Goal: Information Seeking & Learning: Understand process/instructions

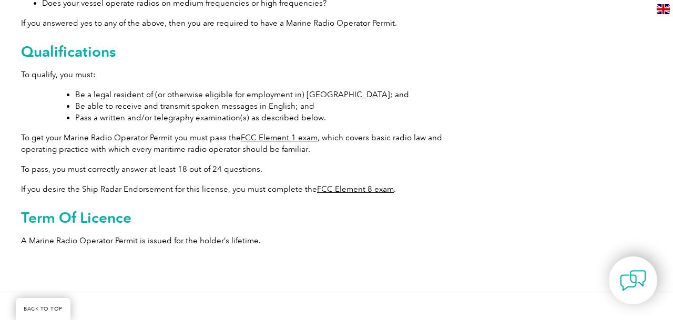
scroll to position [471, 0]
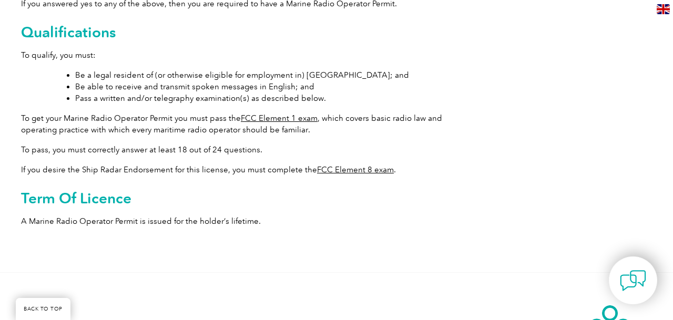
click at [278, 114] on link "FCC Element 1 exam" at bounding box center [279, 118] width 77 height 9
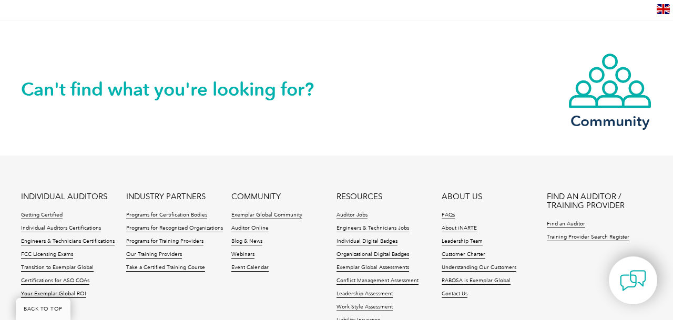
scroll to position [950, 0]
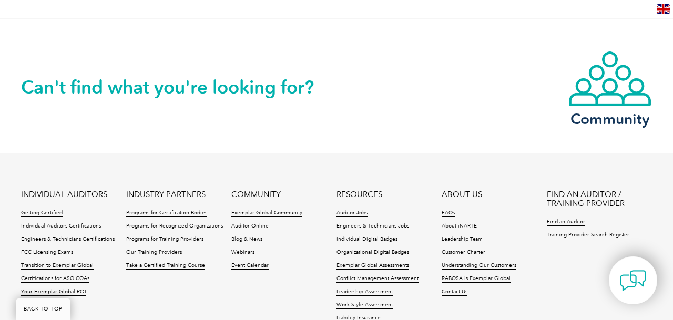
click at [46, 251] on link "FCC Licensing Exams" at bounding box center [47, 252] width 52 height 7
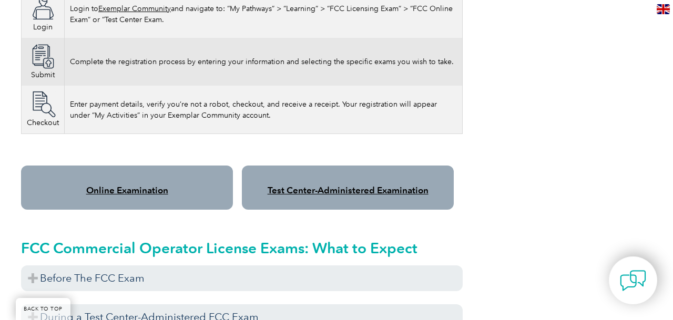
scroll to position [786, 0]
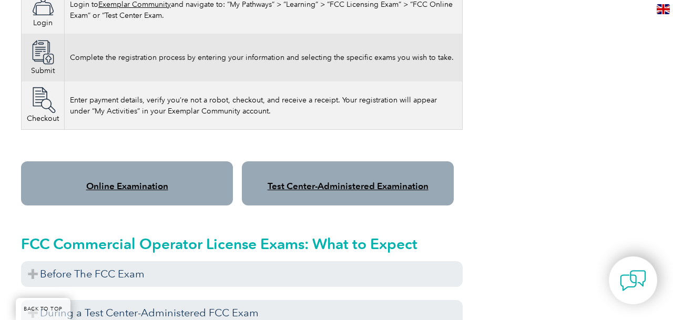
click at [112, 181] on link "Online Examination" at bounding box center [127, 186] width 82 height 11
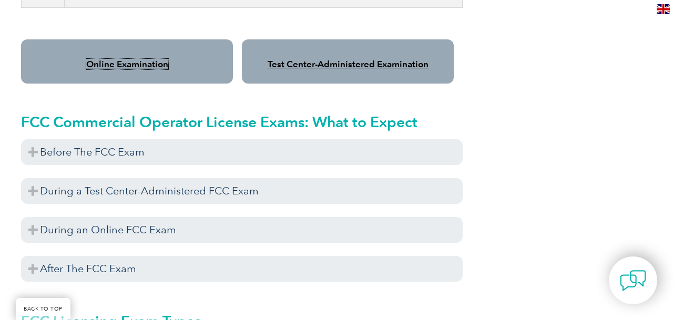
scroll to position [910, 0]
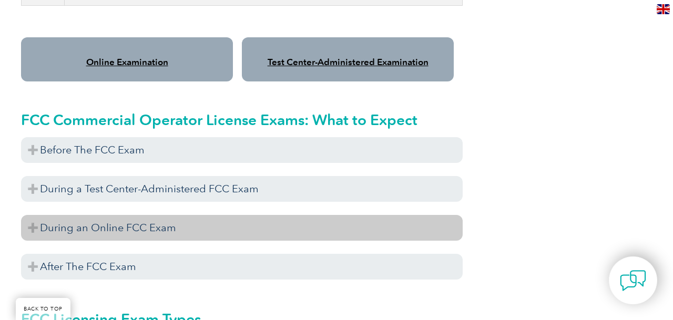
click at [121, 216] on h3 "During an Online FCC Exam" at bounding box center [242, 228] width 442 height 26
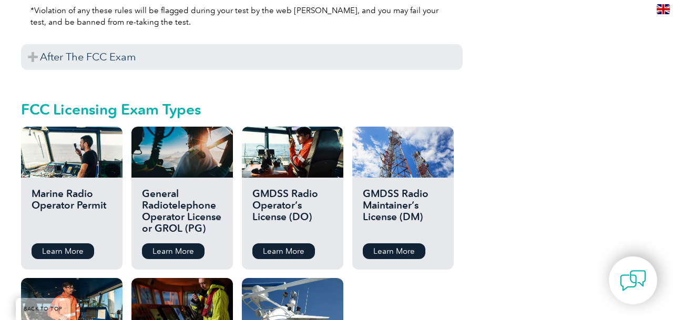
scroll to position [1570, 0]
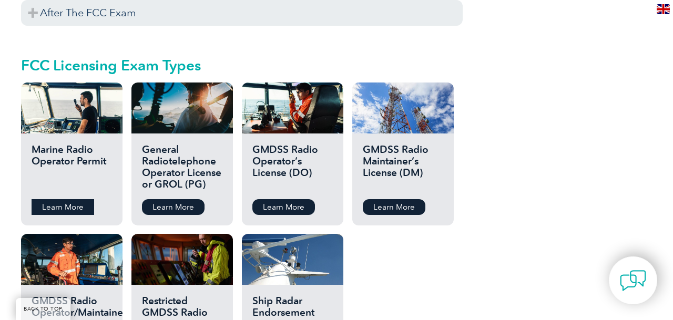
click at [77, 199] on link "Learn More" at bounding box center [63, 207] width 63 height 16
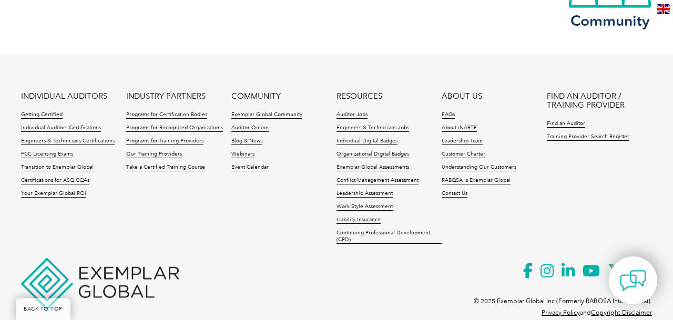
scroll to position [825, 0]
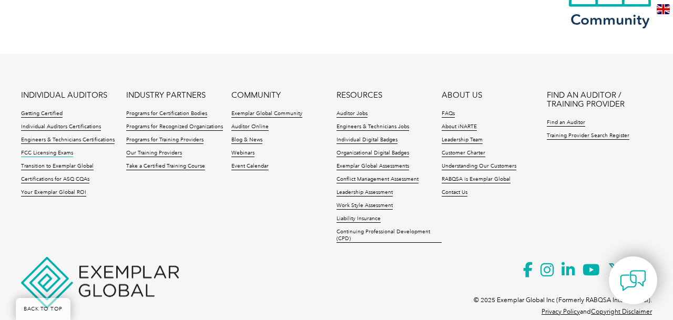
click at [43, 150] on link "FCC Licensing Exams" at bounding box center [47, 153] width 52 height 7
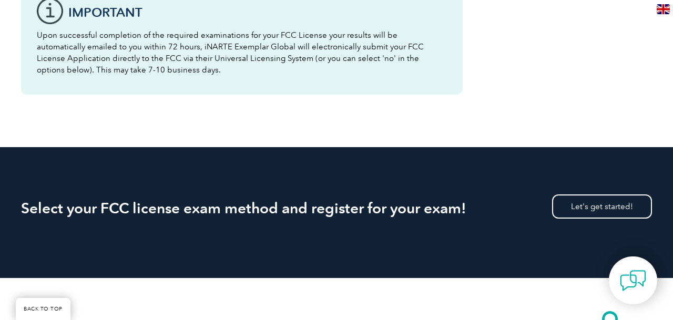
scroll to position [1607, 0]
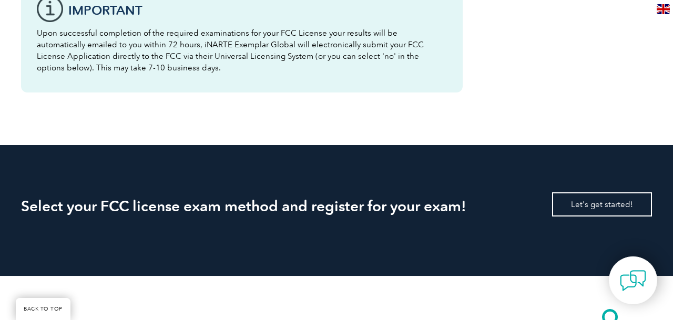
click at [570, 194] on link "Let's get started!" at bounding box center [602, 205] width 100 height 24
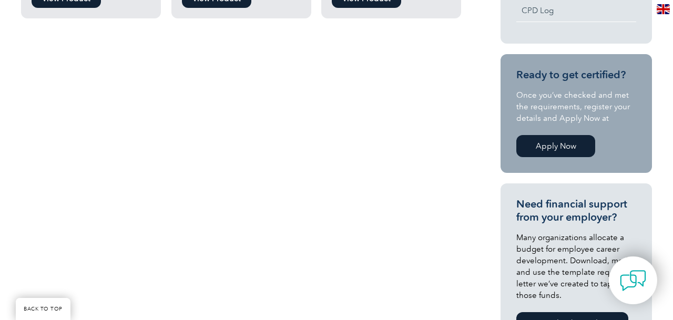
scroll to position [500, 0]
click at [565, 146] on link "Apply Now" at bounding box center [556, 147] width 79 height 22
